Goal: Task Accomplishment & Management: Manage account settings

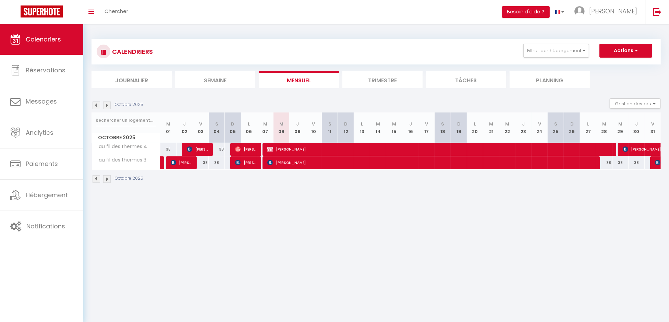
click at [108, 105] on img at bounding box center [107, 106] width 8 height 8
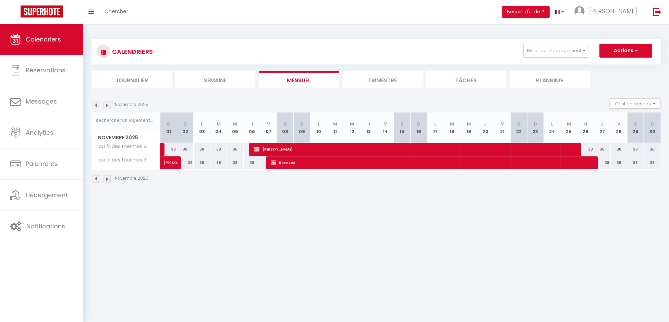
click at [108, 105] on img at bounding box center [107, 106] width 8 height 8
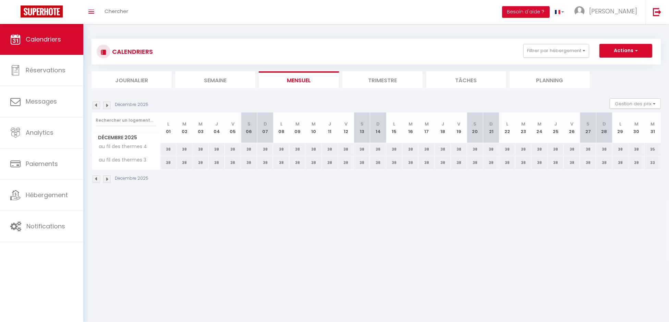
click at [108, 105] on img at bounding box center [107, 106] width 8 height 8
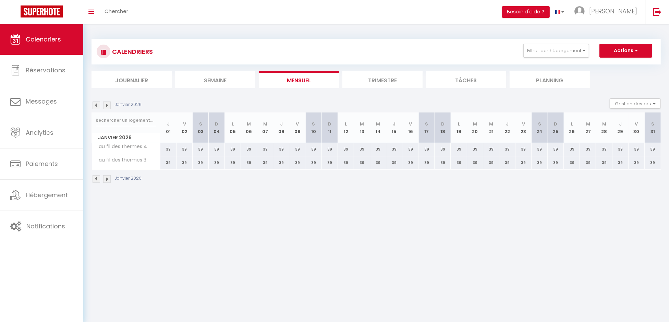
click at [108, 105] on img at bounding box center [107, 106] width 8 height 8
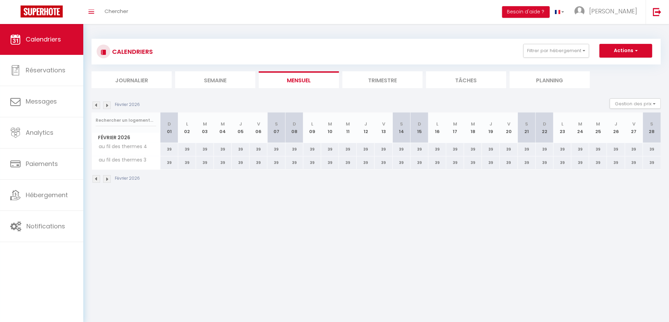
click at [108, 105] on img at bounding box center [107, 106] width 8 height 8
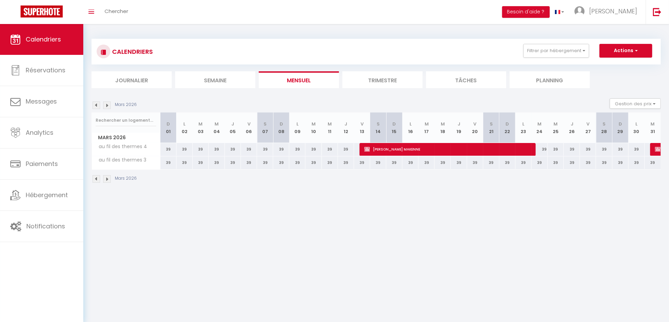
click at [108, 105] on img at bounding box center [107, 106] width 8 height 8
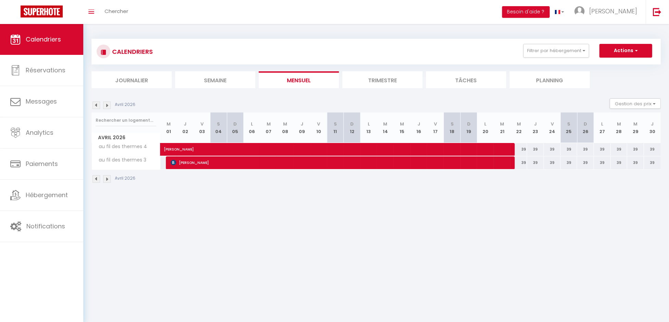
click at [108, 105] on img at bounding box center [107, 106] width 8 height 8
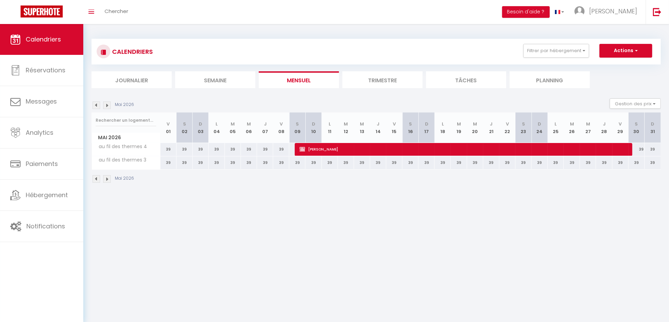
click at [108, 105] on img at bounding box center [107, 106] width 8 height 8
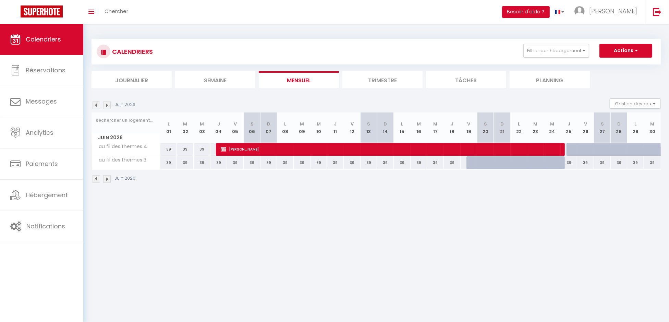
click at [108, 105] on img at bounding box center [107, 106] width 8 height 8
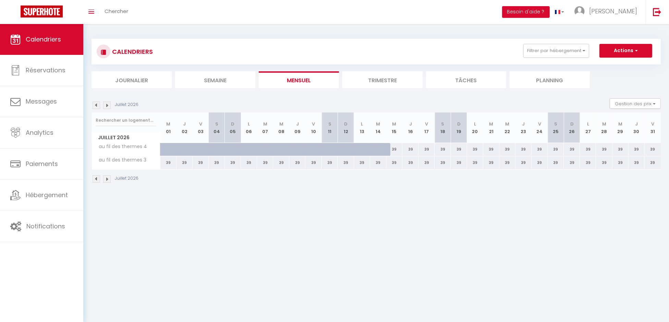
click at [108, 105] on img at bounding box center [107, 106] width 8 height 8
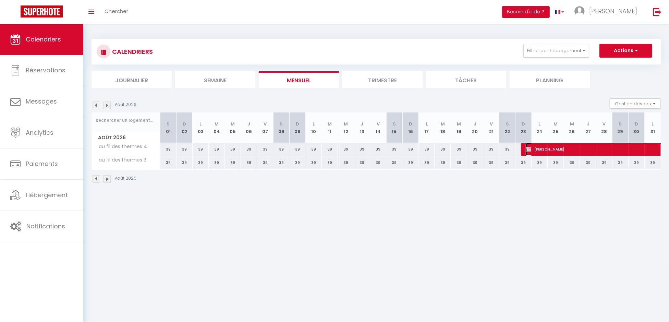
select select "KO"
select select "0"
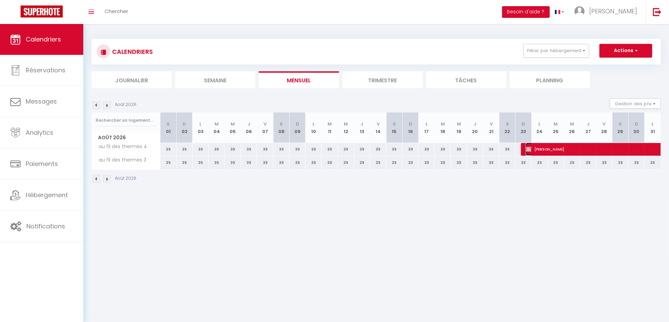
select select "1"
select select
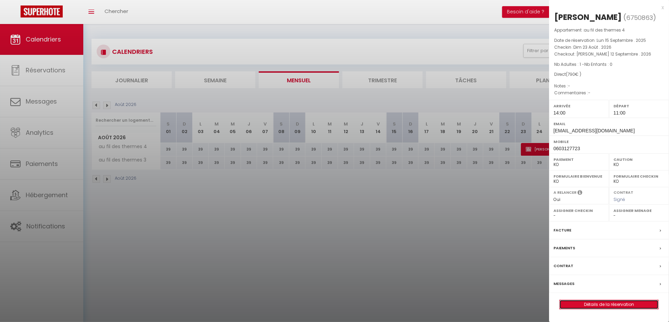
click at [580, 309] on link "Détails de la réservation" at bounding box center [609, 304] width 99 height 9
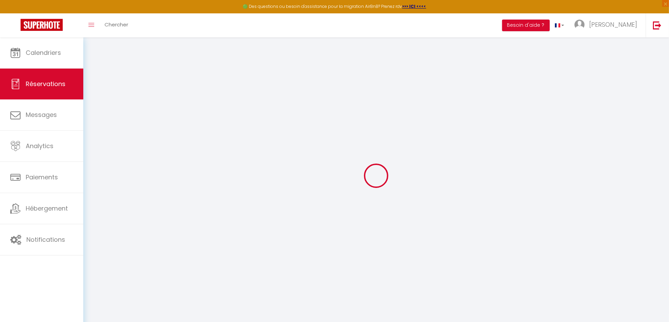
type input "[PERSON_NAME]"
type input "KIELBASIEWICZ"
type input "[EMAIL_ADDRESS][DOMAIN_NAME]"
type input "0603127723"
select select
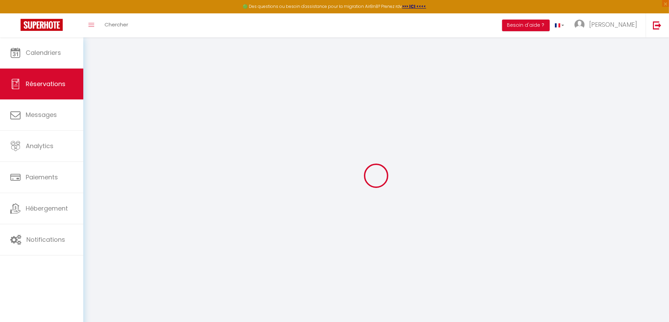
select select "62047"
select select "2"
type input "Dim 23 Août 2026"
select select
type input "[PERSON_NAME] 12 Septembre 2026"
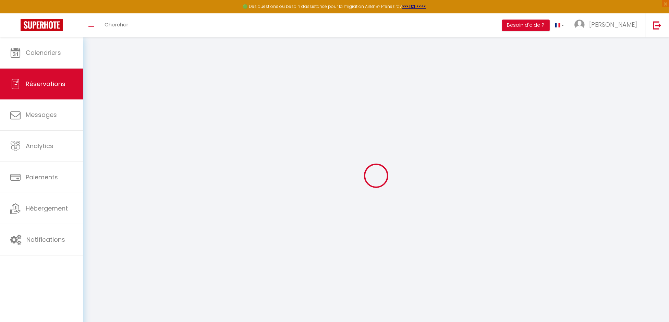
select select
type input "1"
select select "10"
select select
type input "760"
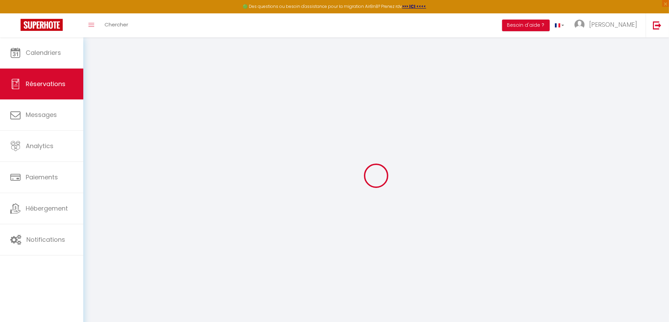
checkbox input "false"
type input "790"
type input "0"
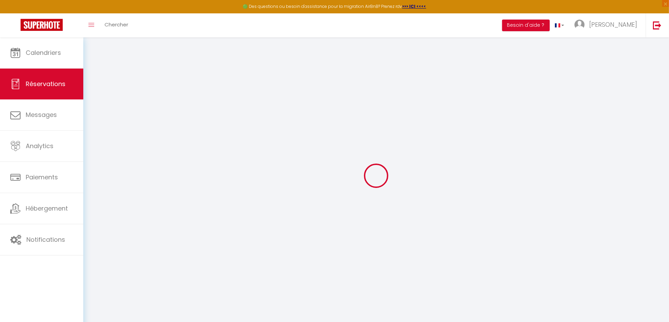
select select
select select "14"
checkbox input "false"
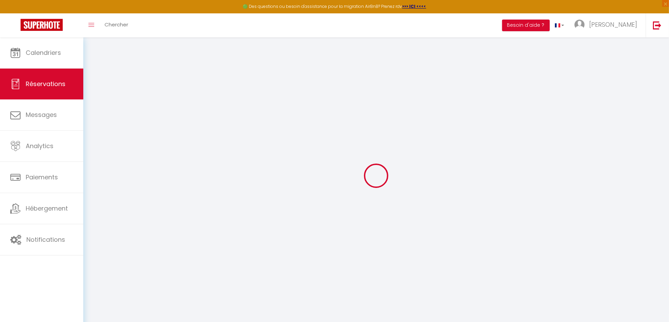
select select
checkbox input "false"
select select
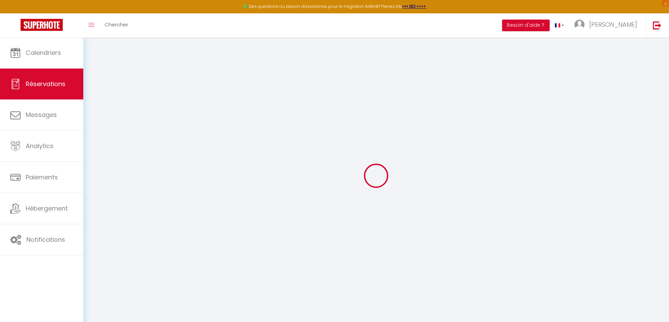
select select
checkbox input "false"
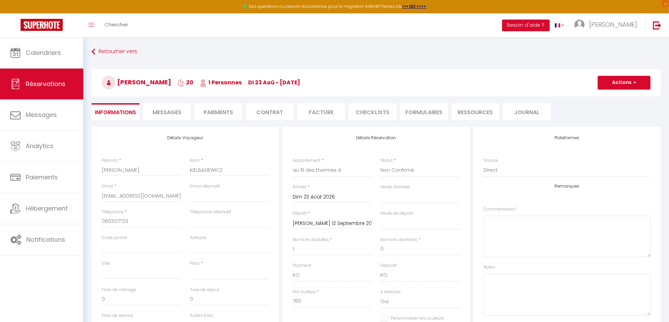
select select
checkbox input "false"
select select
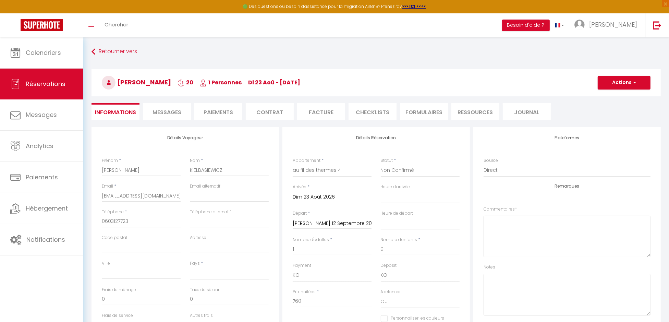
type input "30"
select select
checkbox input "false"
select select
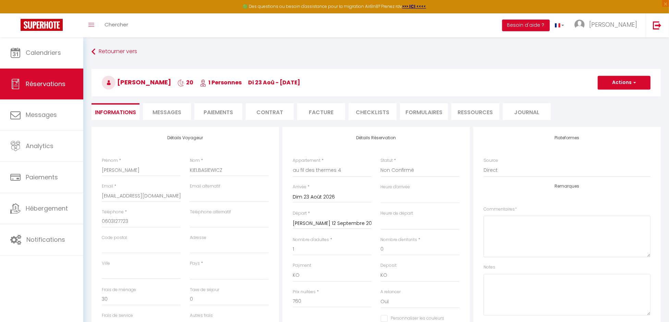
checkbox input "false"
select select "14:00"
select select "11:00"
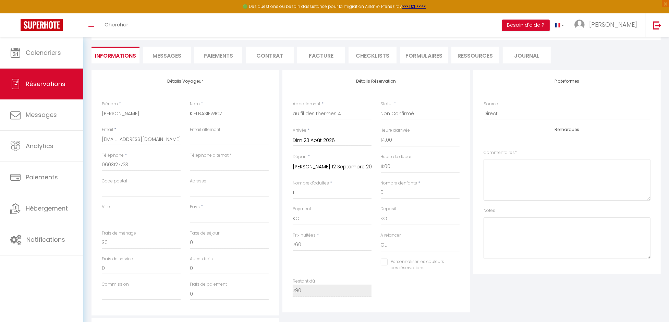
scroll to position [68, 0]
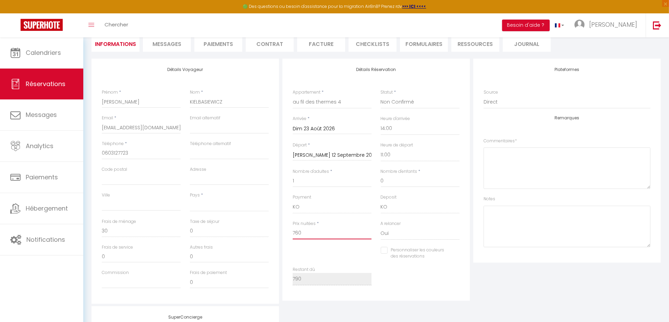
click at [326, 233] on input "760" at bounding box center [332, 233] width 79 height 12
click at [309, 234] on input "760" at bounding box center [332, 233] width 79 height 12
drag, startPoint x: 309, startPoint y: 234, endPoint x: 290, endPoint y: 233, distance: 18.9
click at [290, 233] on div "Prix nuitées * 760" at bounding box center [332, 234] width 88 height 26
type input "6"
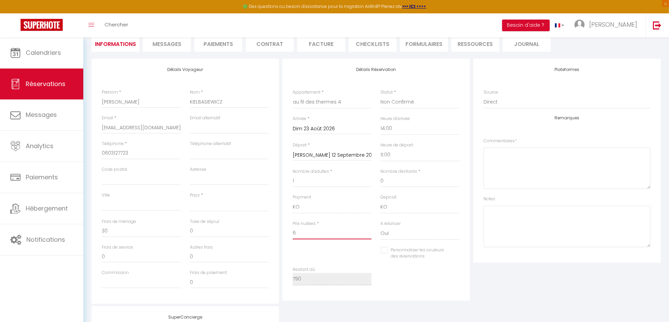
select select
checkbox input "false"
type input "69"
select select
checkbox input "false"
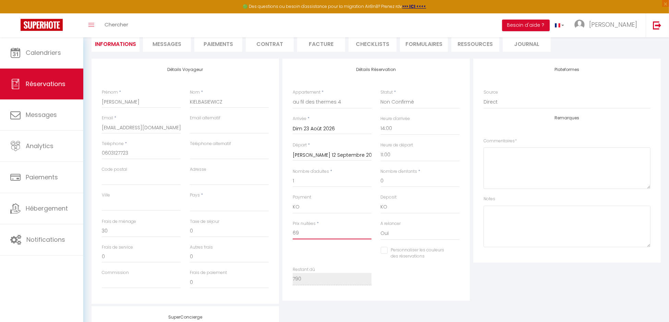
type input "690"
select select
checkbox input "false"
type input "690"
select select
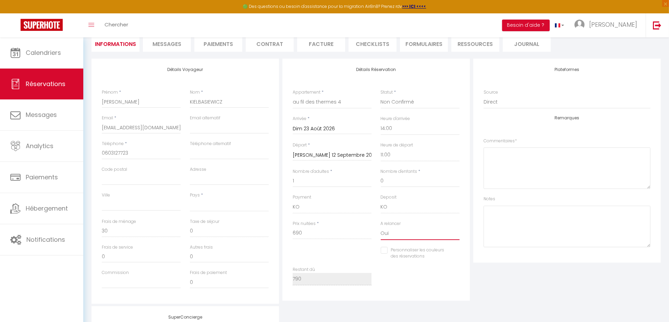
type input "0"
checkbox input "false"
drag, startPoint x: 121, startPoint y: 232, endPoint x: 100, endPoint y: 230, distance: 21.1
click at [100, 230] on div "Frais de ménage 0" at bounding box center [141, 231] width 88 height 26
type input "3"
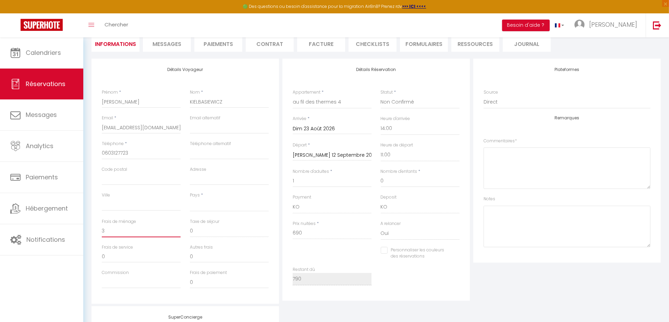
select select
checkbox input "false"
type input "30"
select select
checkbox input "false"
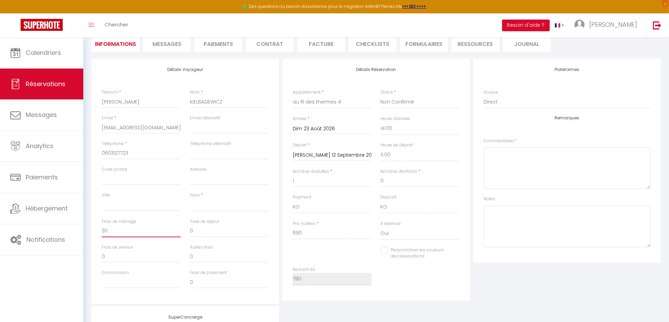
type input "30"
drag, startPoint x: 313, startPoint y: 234, endPoint x: 290, endPoint y: 232, distance: 23.0
click at [290, 232] on div "Prix nuitées * 690" at bounding box center [332, 234] width 88 height 26
type input "6"
select select
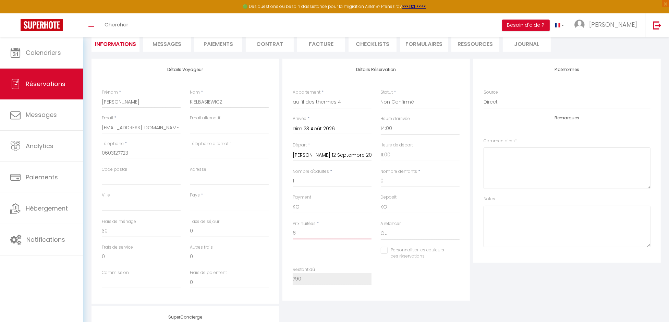
checkbox input "false"
type input "66"
select select
checkbox input "false"
type input "660"
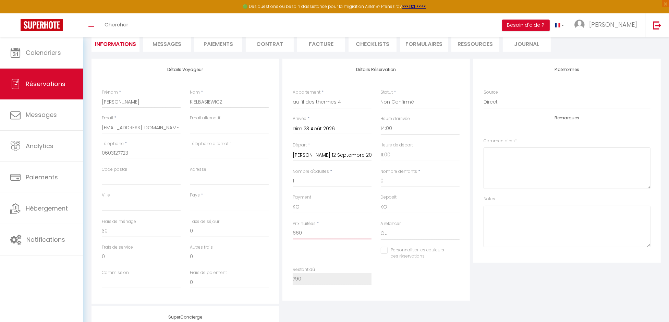
select select
checkbox input "false"
type input "660"
select select
type input "0"
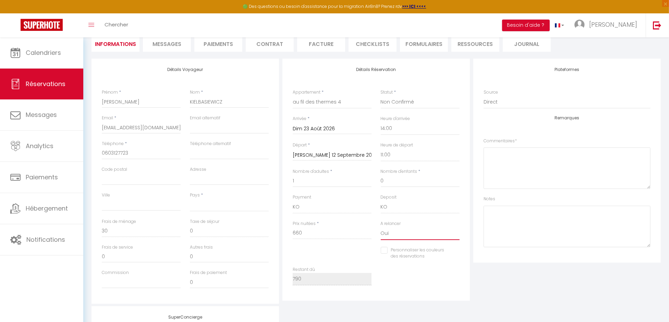
checkbox input "false"
drag, startPoint x: 127, startPoint y: 226, endPoint x: 110, endPoint y: 227, distance: 16.9
click at [110, 227] on input "0" at bounding box center [141, 231] width 79 height 12
select select
checkbox input "false"
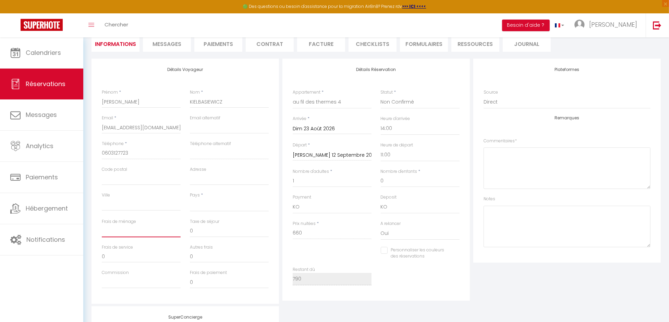
type input "3"
select select
checkbox input "false"
type input "30"
select select
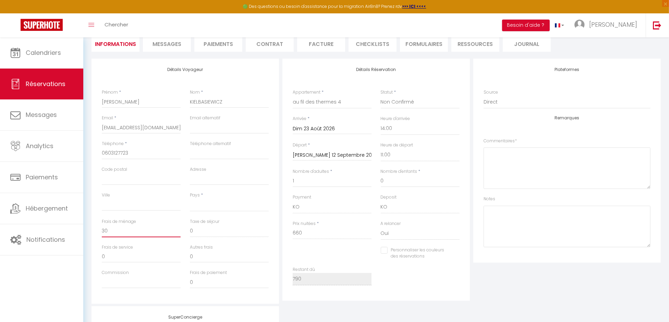
checkbox input "false"
type input "30"
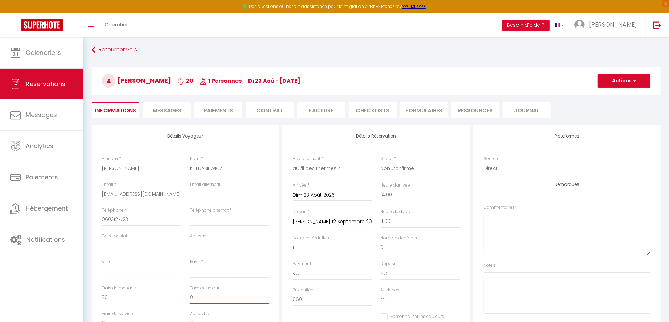
scroll to position [0, 0]
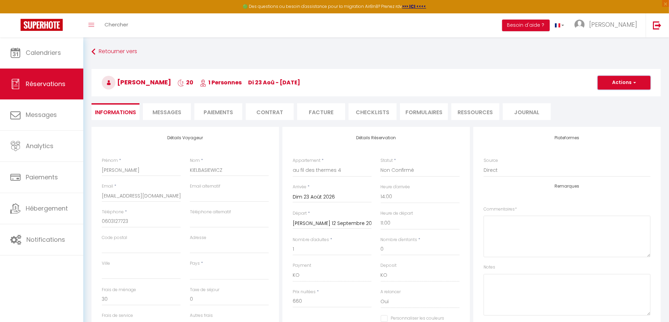
click at [632, 80] on button "Actions" at bounding box center [624, 83] width 53 height 14
click at [617, 95] on link "Enregistrer" at bounding box center [618, 97] width 54 height 9
select select "not_cancelled"
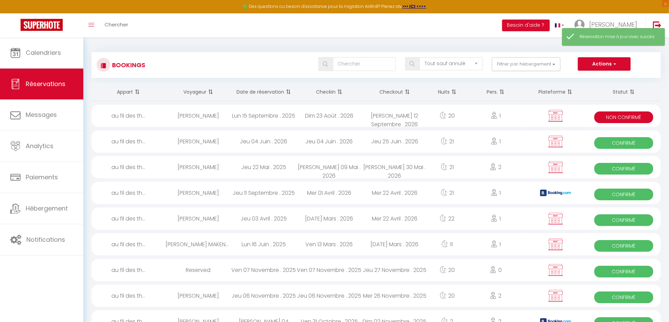
click at [207, 113] on div "[PERSON_NAME]" at bounding box center [199, 116] width 66 height 22
select select "KO"
select select "0"
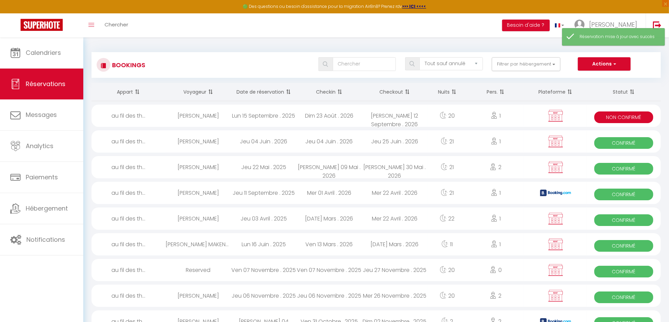
select select "1"
select select
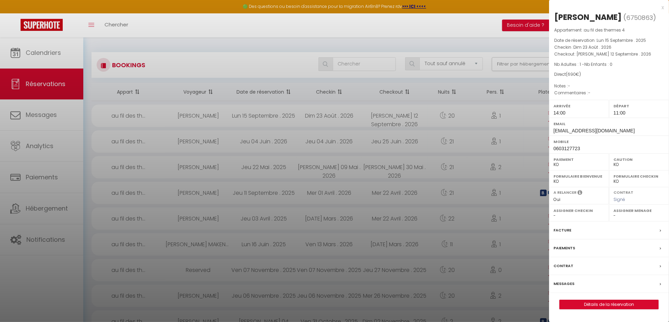
scroll to position [34, 0]
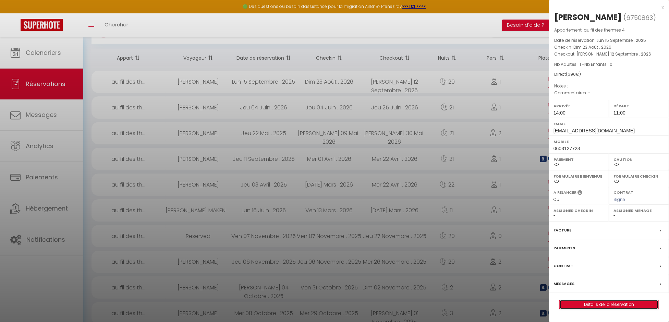
click at [606, 309] on link "Détails de la réservation" at bounding box center [609, 304] width 99 height 9
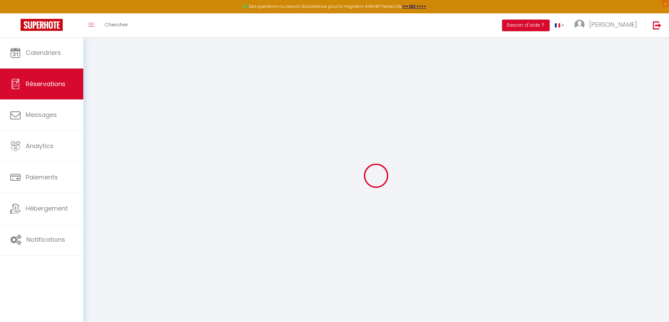
type input "[PERSON_NAME]"
type input "KIELBASIEWICZ"
type input "[EMAIL_ADDRESS][DOMAIN_NAME]"
type input "0603127723"
select select
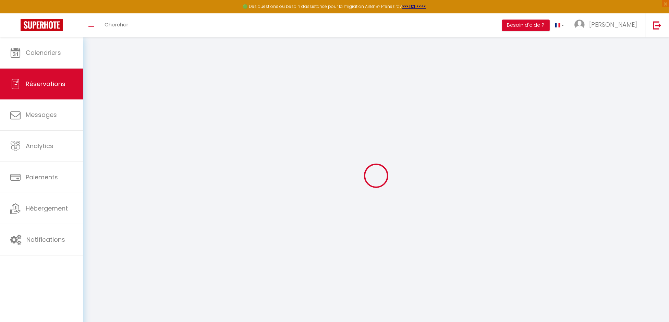
select select "62047"
select select "2"
type input "Dim 23 Août 2026"
select select
type input "[PERSON_NAME] 12 Septembre 2026"
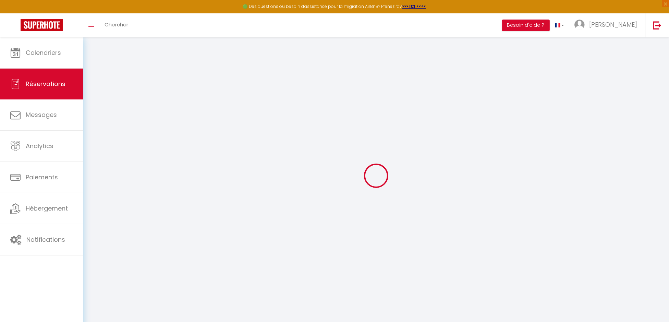
select select
type input "1"
select select "10"
select select
type input "660"
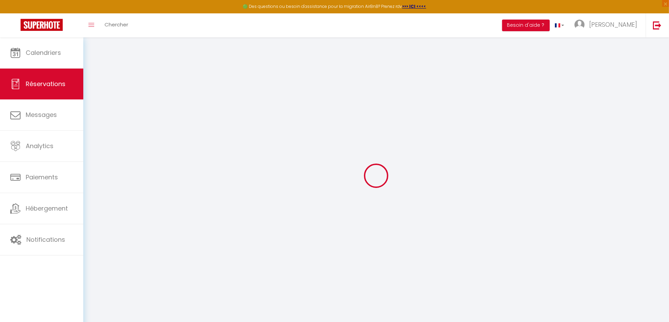
checkbox input "false"
type input "690"
type input "0"
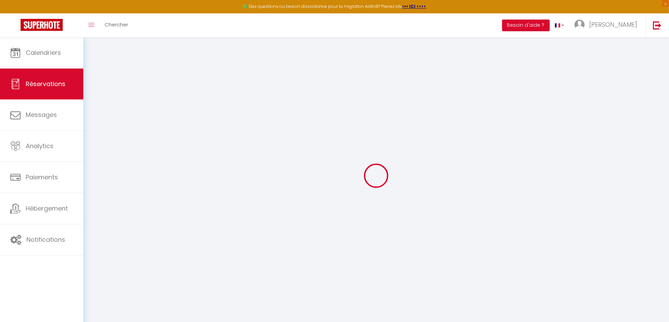
select select
select select "14"
checkbox input "false"
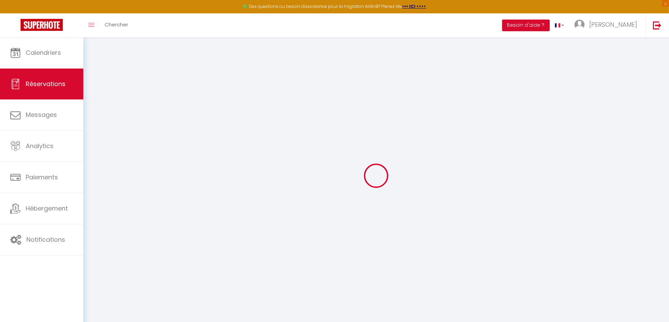
select select
checkbox input "false"
select select
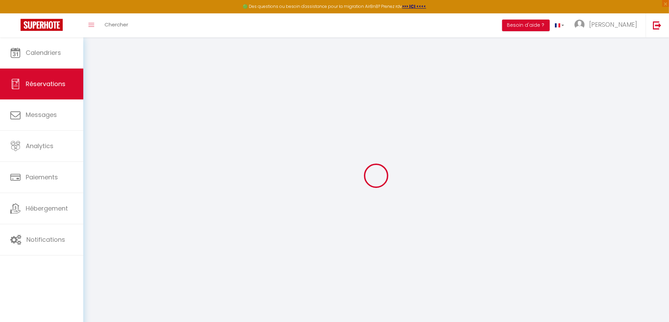
select select
checkbox input "false"
select select
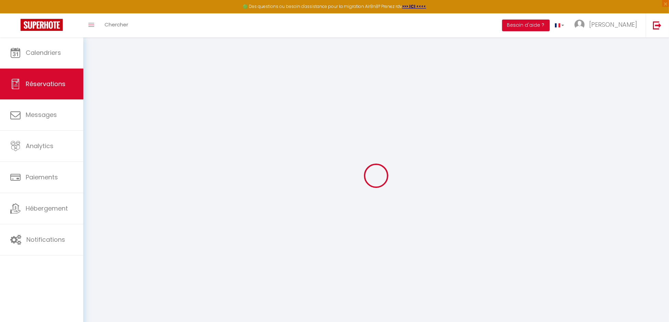
select select
checkbox input "false"
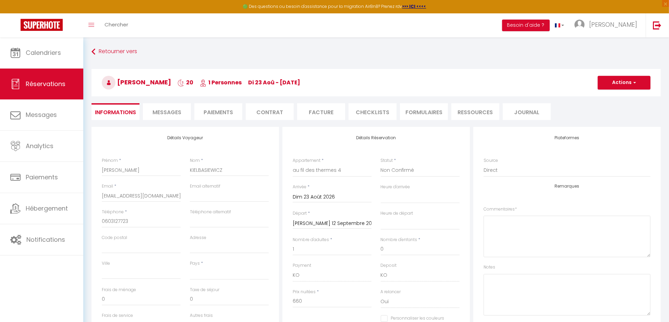
select select
type input "30"
select select
checkbox input "false"
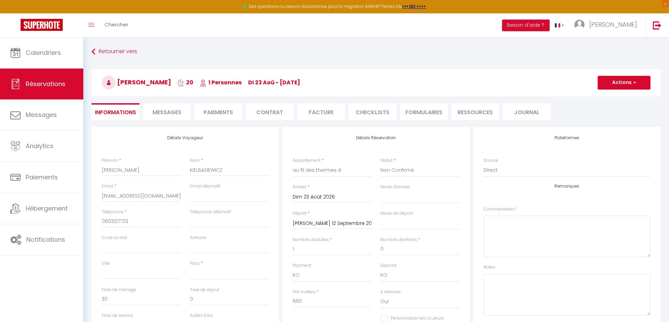
select select
checkbox input "false"
select select "14:00"
select select "11:00"
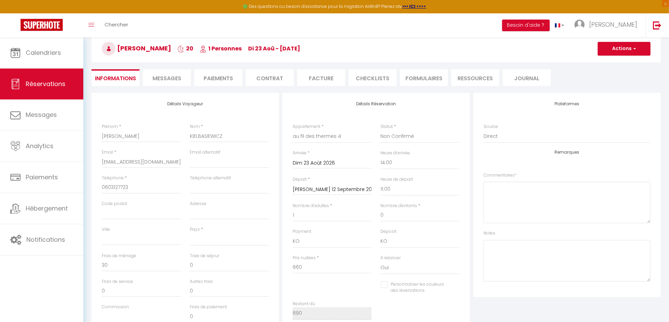
scroll to position [69, 0]
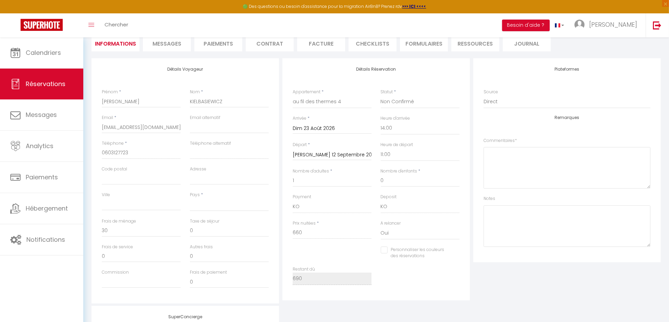
click at [219, 39] on li "Paiements" at bounding box center [218, 43] width 48 height 17
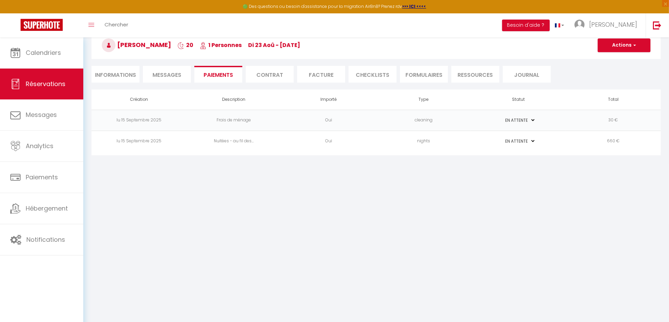
scroll to position [37, 0]
click at [107, 73] on li "Informations" at bounding box center [116, 74] width 48 height 17
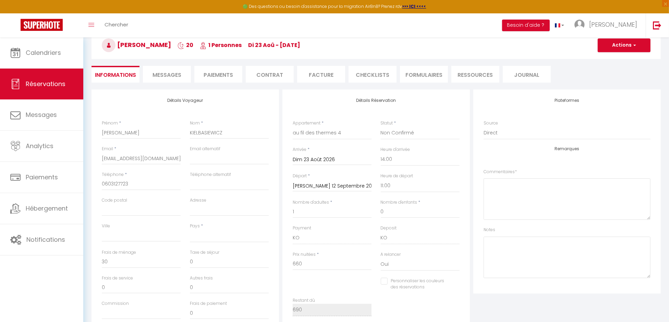
scroll to position [69, 0]
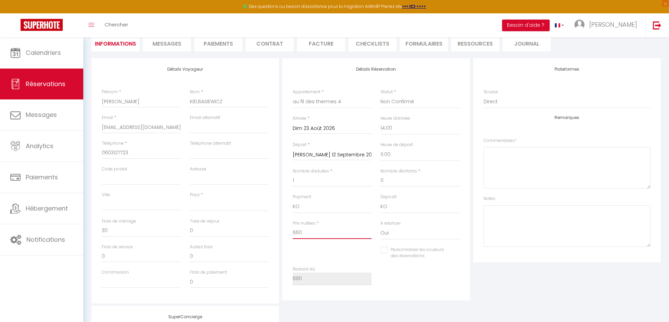
drag, startPoint x: 302, startPoint y: 232, endPoint x: 281, endPoint y: 232, distance: 20.9
click at [281, 232] on div "Détails Réservation Appartement * au fil des thermes 4 au fil des thermes 3 Sta…" at bounding box center [376, 180] width 191 height 245
click at [214, 44] on li "Paiements" at bounding box center [218, 43] width 48 height 17
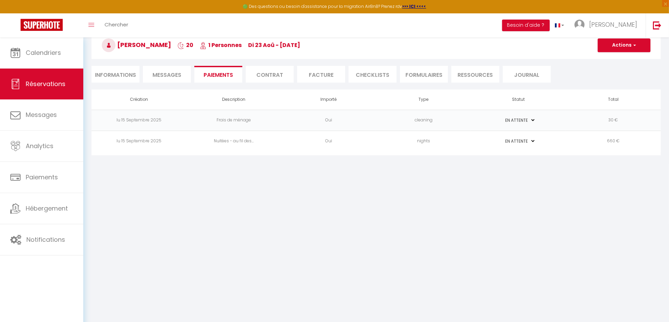
click at [124, 74] on li "Informations" at bounding box center [116, 74] width 48 height 17
select select
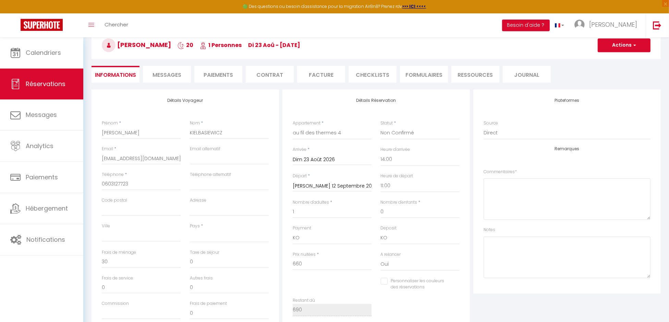
scroll to position [69, 0]
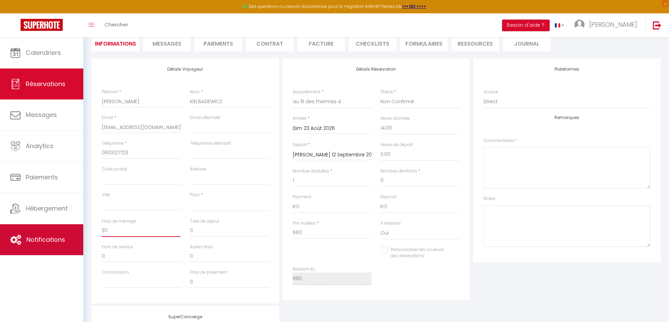
drag, startPoint x: 119, startPoint y: 230, endPoint x: 79, endPoint y: 226, distance: 39.9
click at [79, 226] on div "🟢 Des questions ou besoin d'assistance pour la migration AirBnB? Prenez rdv >>>…" at bounding box center [334, 207] width 669 height 476
select select
checkbox input "false"
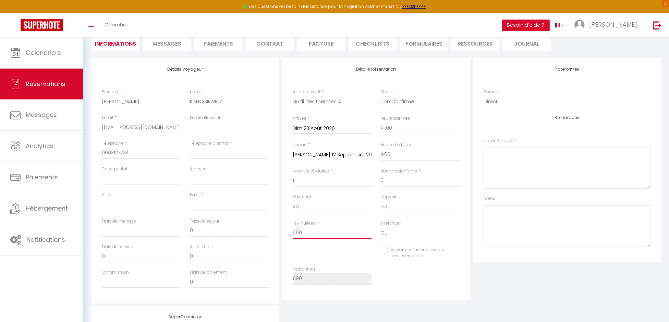
drag, startPoint x: 313, startPoint y: 235, endPoint x: 269, endPoint y: 231, distance: 45.1
click at [270, 231] on div "Détails Voyageur Prénom * [PERSON_NAME] * [PERSON_NAME] Email * [EMAIL_ADDRESS]…" at bounding box center [376, 180] width 573 height 245
type input "6"
select select
checkbox input "false"
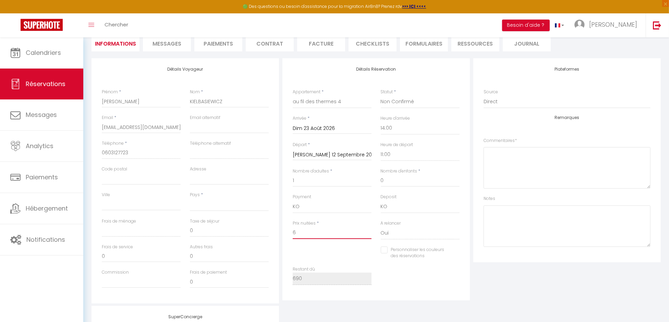
type input "69"
select select
checkbox input "false"
type input "690"
select select
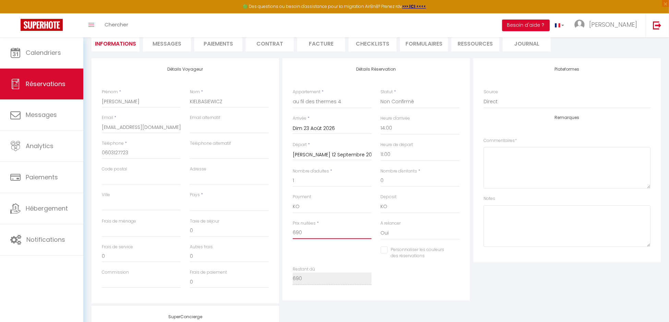
checkbox input "false"
type input "690"
select select
type input "0"
checkbox input "false"
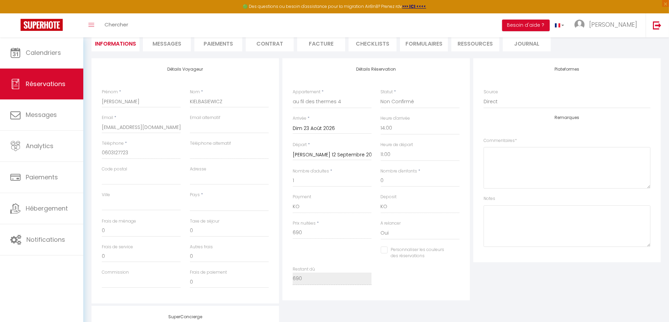
click at [214, 42] on li "Paiements" at bounding box center [218, 43] width 48 height 17
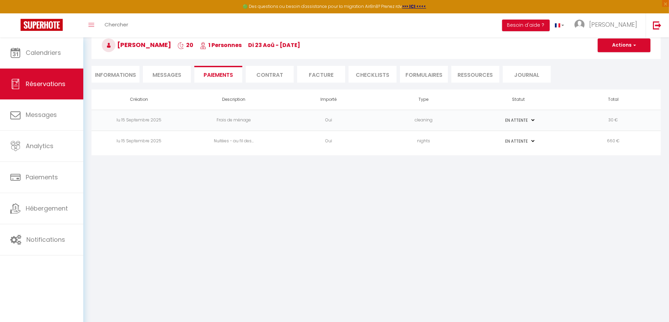
scroll to position [37, 0]
click at [627, 48] on button "Actions" at bounding box center [624, 45] width 53 height 14
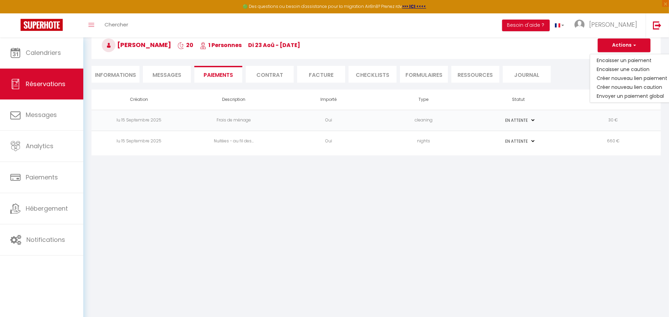
click at [568, 54] on h3 "[PERSON_NAME] 20 1 Personnes di 23 Aoû - [DATE]" at bounding box center [377, 45] width 570 height 27
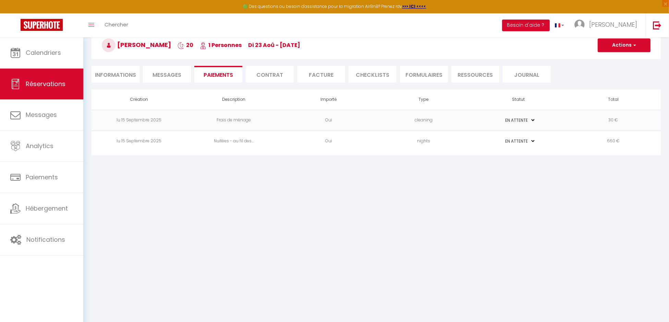
click at [122, 72] on li "Informations" at bounding box center [116, 74] width 48 height 17
select select
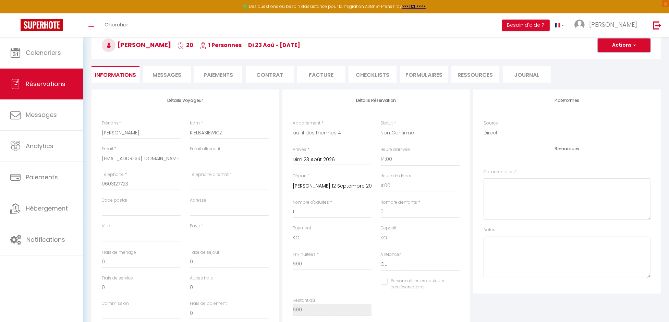
click at [623, 46] on button "Actions" at bounding box center [624, 45] width 53 height 14
click at [623, 58] on link "Enregistrer" at bounding box center [618, 60] width 54 height 9
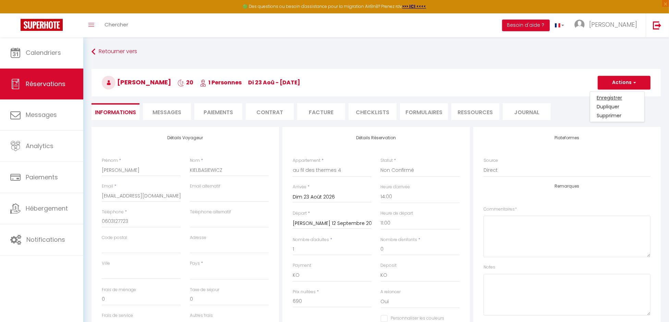
select select "not_cancelled"
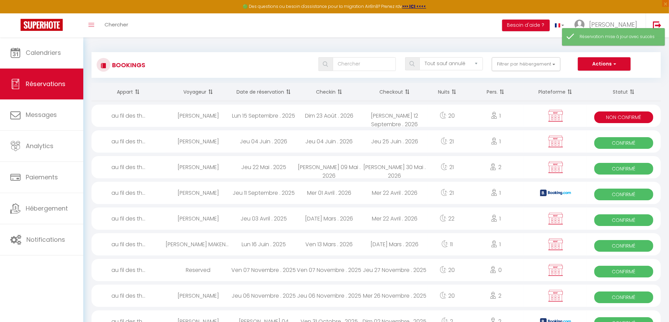
click at [187, 113] on div "[PERSON_NAME]" at bounding box center [199, 116] width 66 height 22
select select "KO"
select select "0"
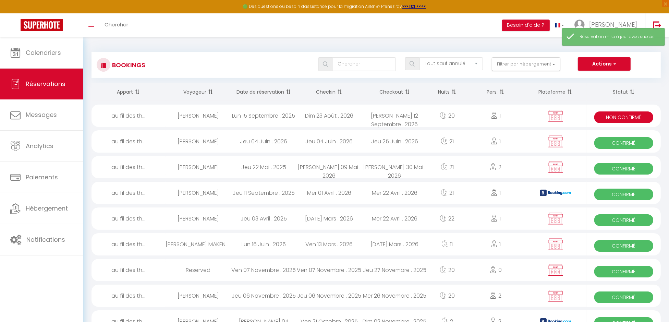
select select "1"
select select
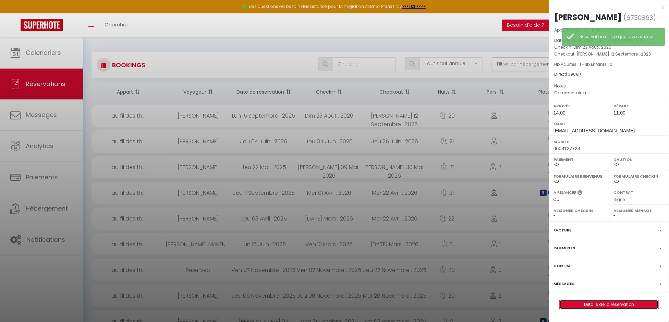
click at [590, 309] on link "Détails de la réservation" at bounding box center [609, 304] width 99 height 9
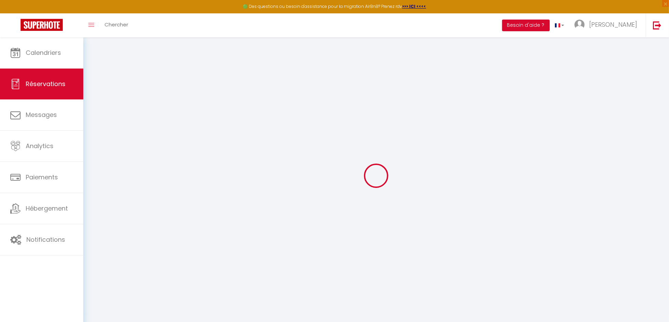
select select
checkbox input "false"
select select
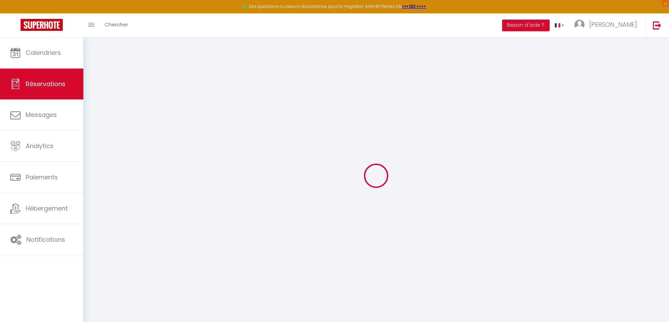
select select
checkbox input "false"
select select
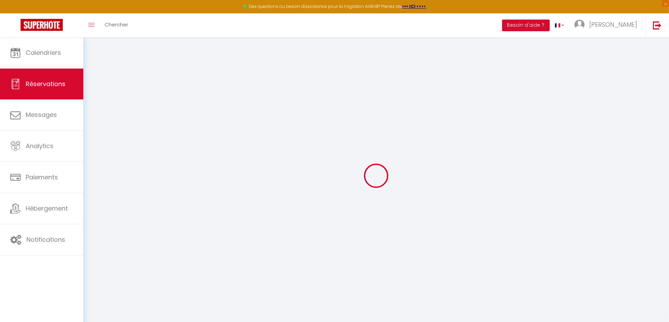
select select
checkbox input "false"
select select
checkbox input "false"
select select "14:00"
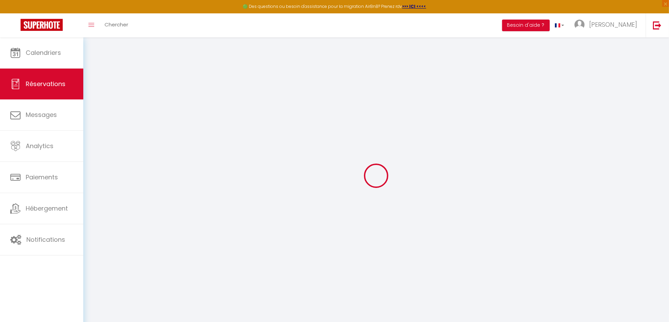
select select "11:00"
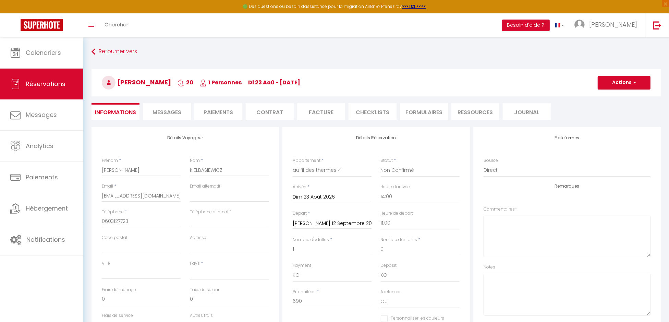
click at [230, 111] on li "Paiements" at bounding box center [218, 111] width 48 height 17
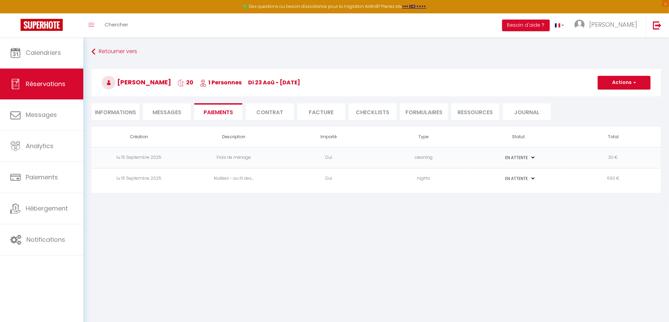
click at [607, 158] on td "30 €" at bounding box center [613, 157] width 95 height 21
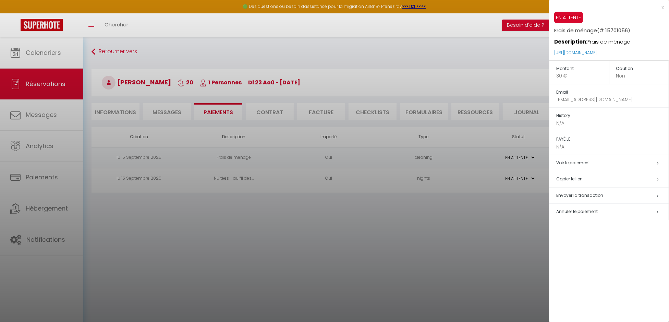
click at [587, 211] on span "Annuler le paiement" at bounding box center [577, 212] width 41 height 6
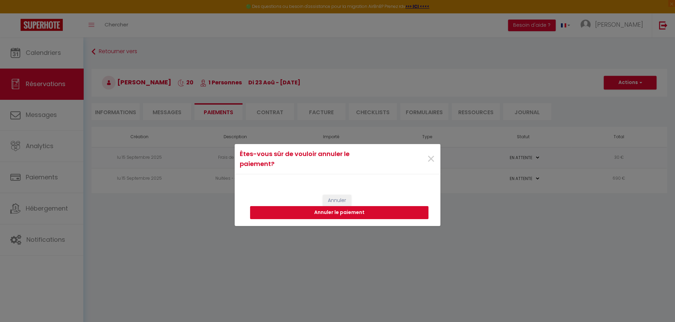
click at [332, 209] on button "Annuler le paiement" at bounding box center [339, 212] width 178 height 13
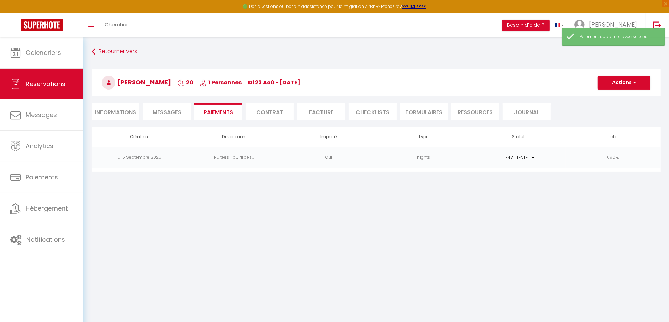
click at [615, 156] on td "690 €" at bounding box center [613, 157] width 95 height 21
select select
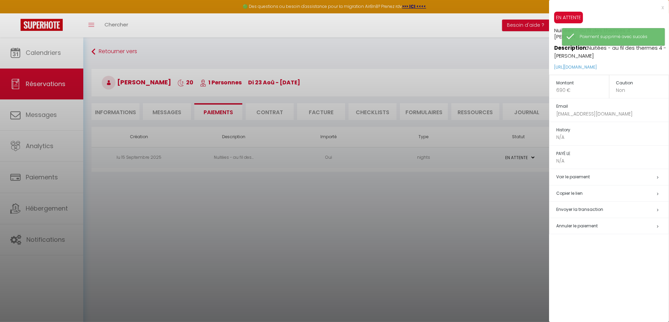
click at [511, 227] on div at bounding box center [334, 161] width 669 height 322
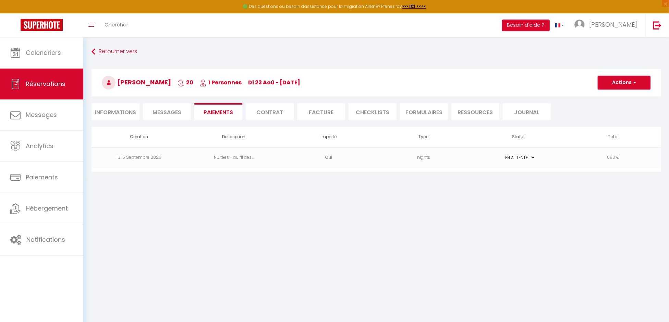
click at [622, 82] on button "Actions" at bounding box center [624, 83] width 53 height 14
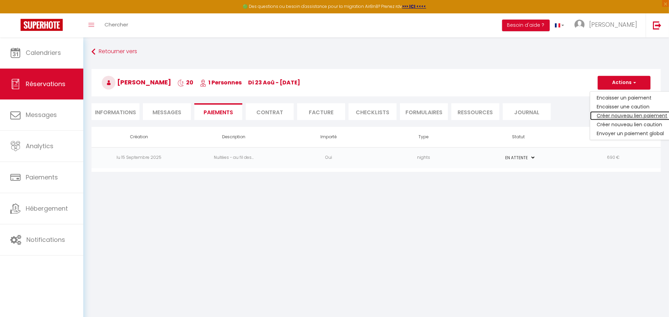
click at [635, 115] on link "Créer nouveau lien paiement" at bounding box center [633, 115] width 84 height 9
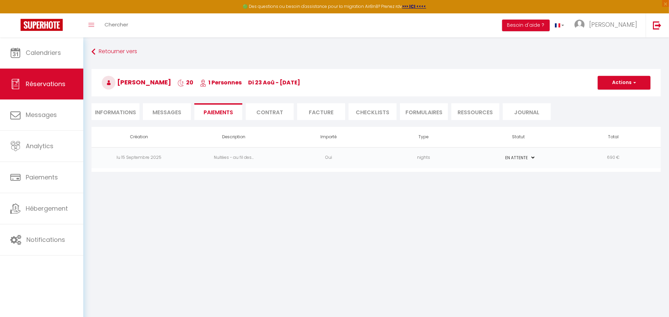
select select "nights"
type input "[EMAIL_ADDRESS][DOMAIN_NAME]"
select select "13327"
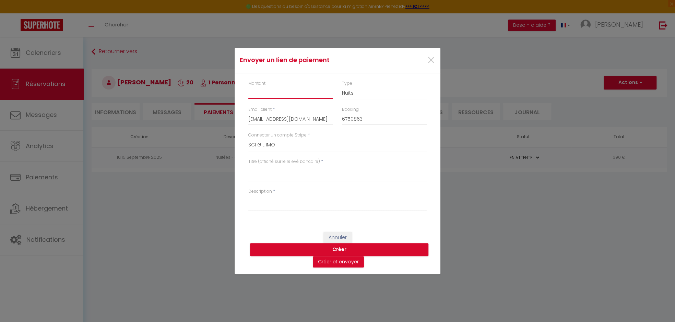
click at [274, 97] on input "Montant" at bounding box center [290, 92] width 85 height 12
type input "690"
click at [282, 174] on textarea "Titre (affiché sur le relevé bancaire)" at bounding box center [337, 173] width 178 height 16
type textarea "[PERSON_NAME]"
click at [272, 206] on textarea "Description" at bounding box center [337, 203] width 178 height 16
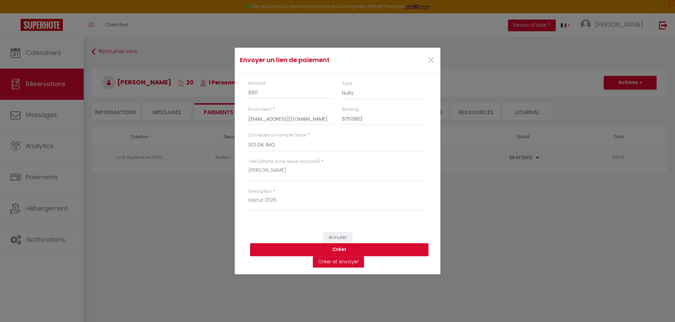
click at [344, 249] on button "Créer" at bounding box center [339, 249] width 178 height 13
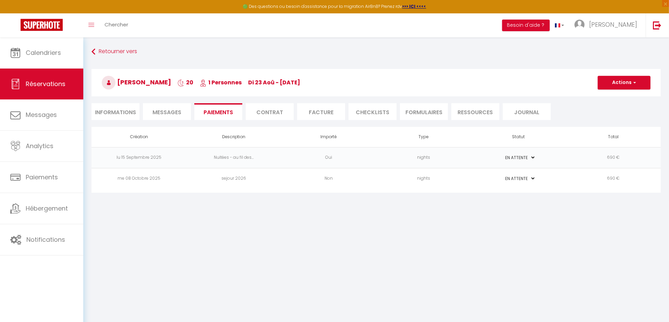
click at [533, 157] on select "PAYÉ EN ATTENTE" at bounding box center [519, 157] width 34 height 7
click at [643, 84] on button "Actions" at bounding box center [624, 83] width 53 height 14
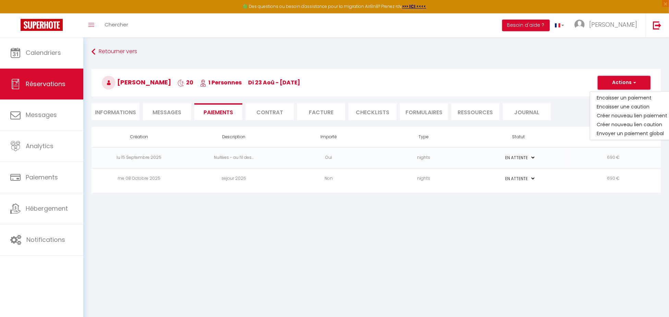
click at [643, 84] on button "Actions" at bounding box center [624, 83] width 53 height 14
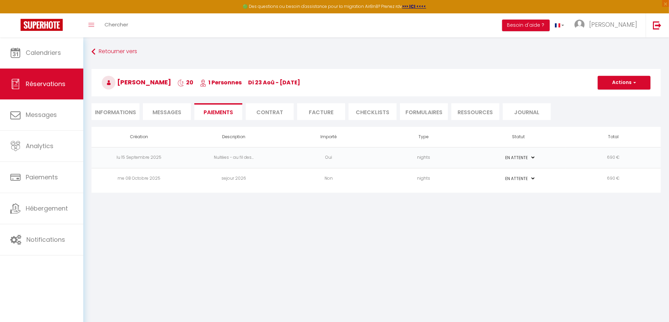
click at [615, 176] on td "690 €" at bounding box center [613, 178] width 95 height 21
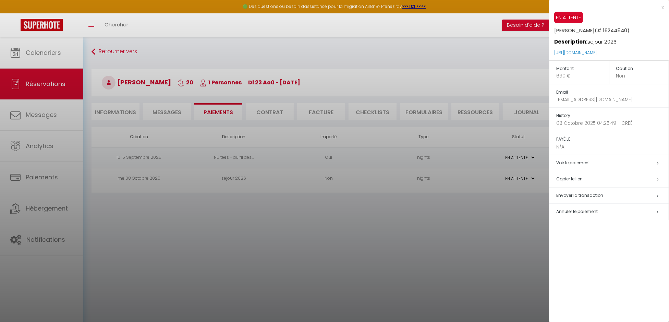
click at [659, 193] on h5 "Envoyer la transaction" at bounding box center [613, 196] width 112 height 8
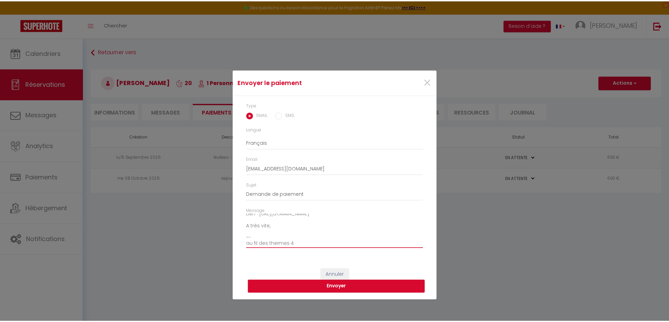
scroll to position [48, 0]
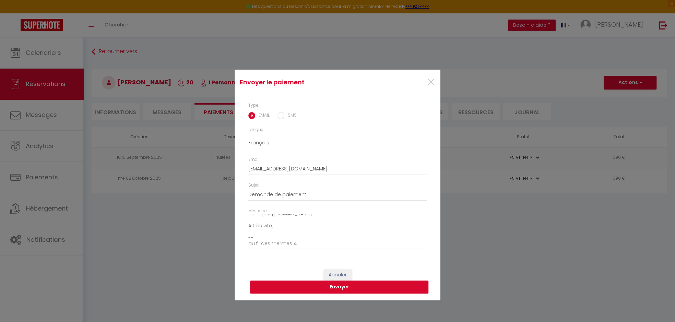
click at [336, 285] on button "Envoyer" at bounding box center [339, 287] width 178 height 13
